Goal: Task Accomplishment & Management: Manage account settings

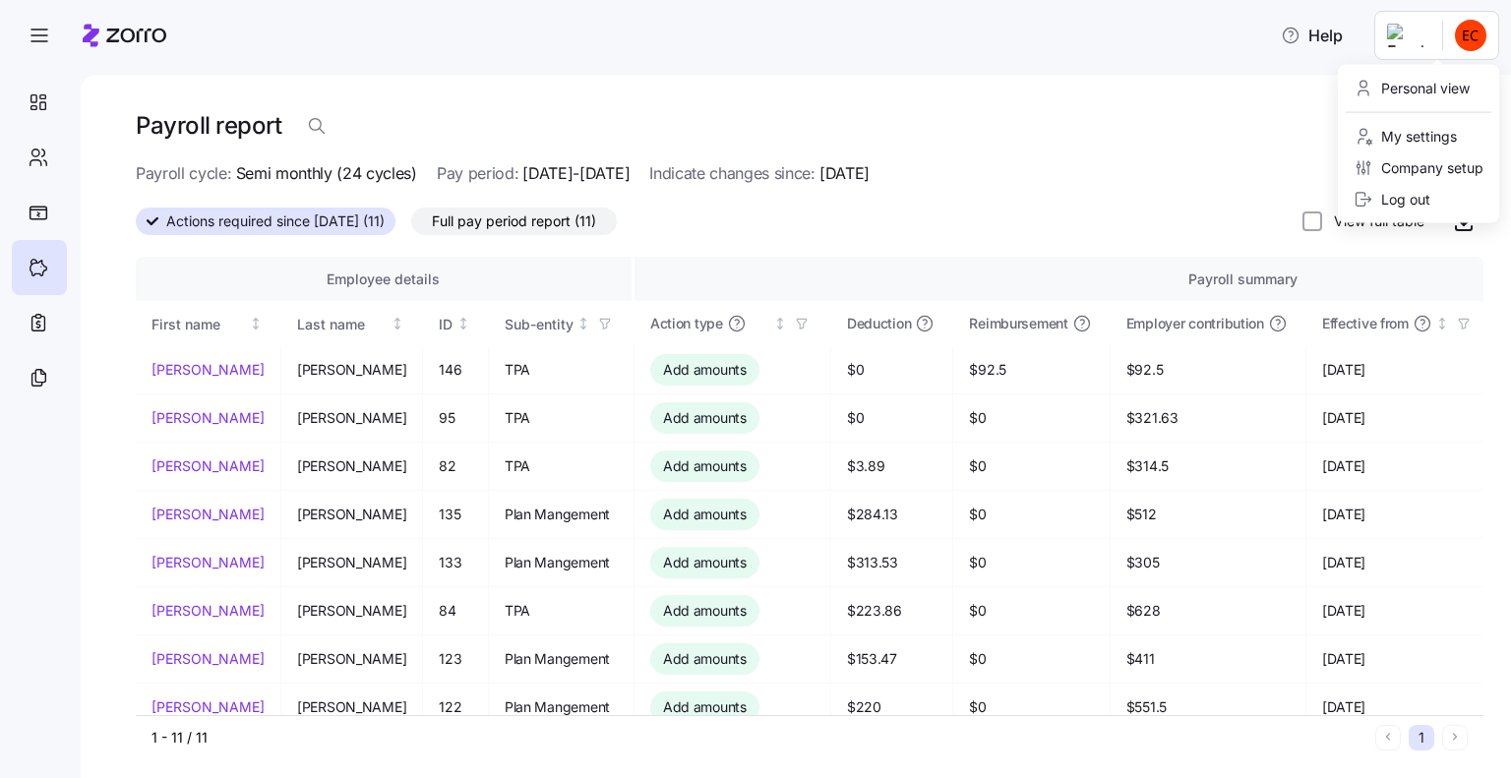
click at [1476, 37] on html "Help Payroll report Edit report Payroll cycle: Semi monthly (24 cycles) Pay per…" at bounding box center [755, 383] width 1511 height 767
click at [1406, 196] on div "Log out" at bounding box center [1392, 200] width 77 height 22
